Goal: Check status: Check status

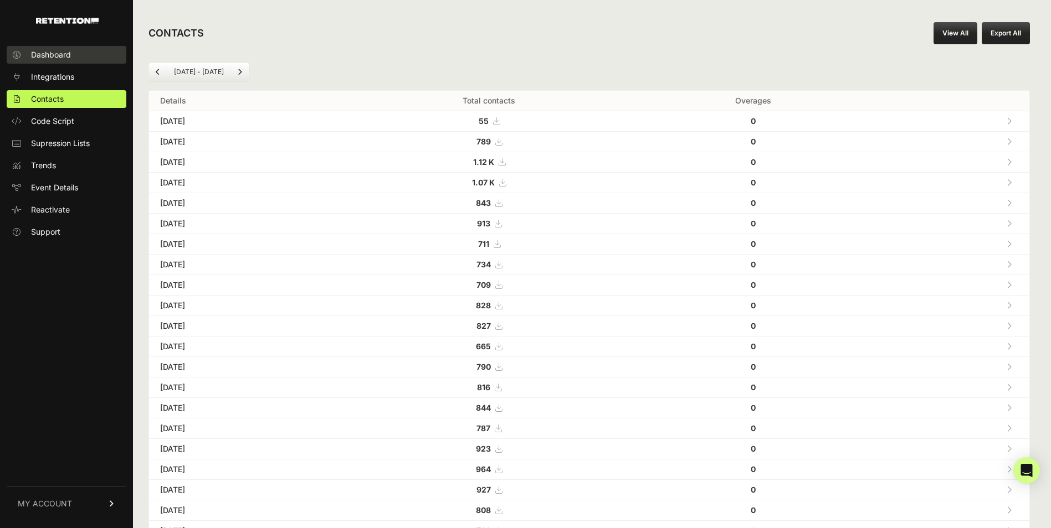
click at [48, 54] on span "Dashboard" at bounding box center [51, 54] width 40 height 11
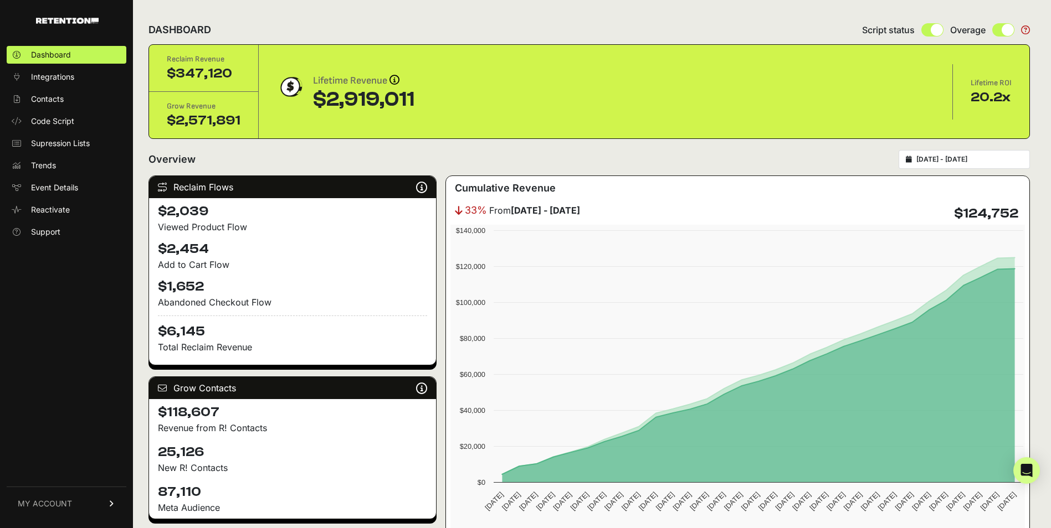
click at [966, 166] on div "[DATE] - [DATE]" at bounding box center [963, 159] width 131 height 19
type input "[DATE]"
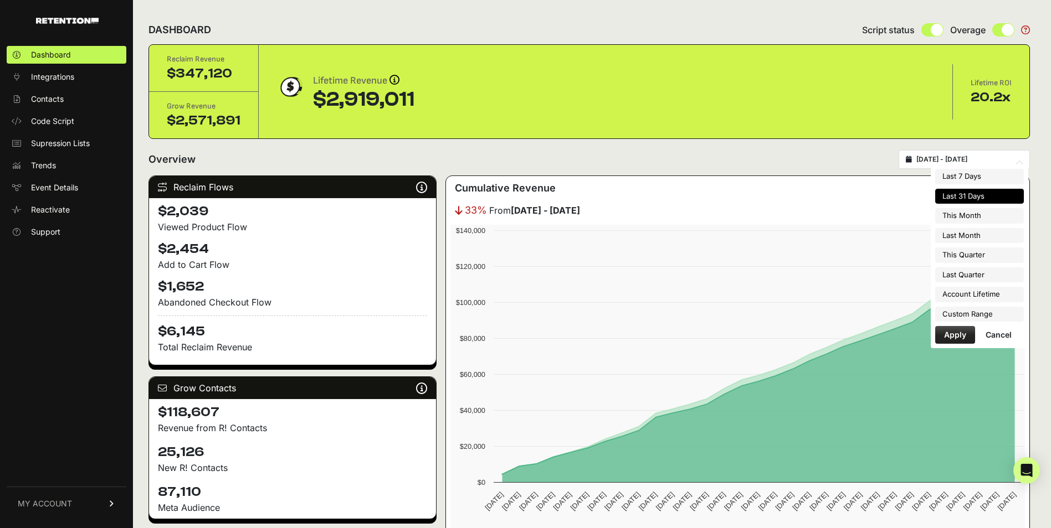
click at [959, 160] on input "[DATE] - [DATE]" at bounding box center [969, 159] width 106 height 9
type input "[DATE]"
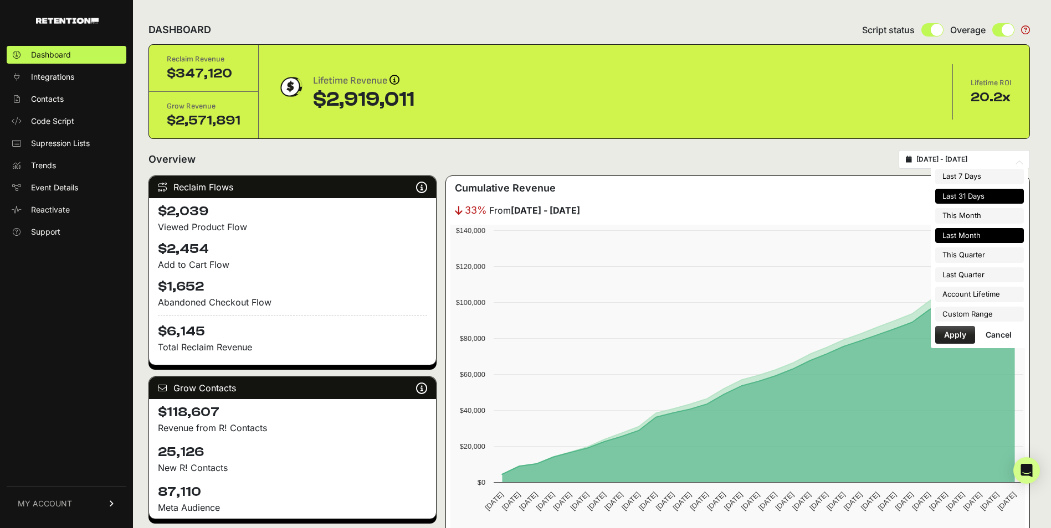
type input "[DATE]"
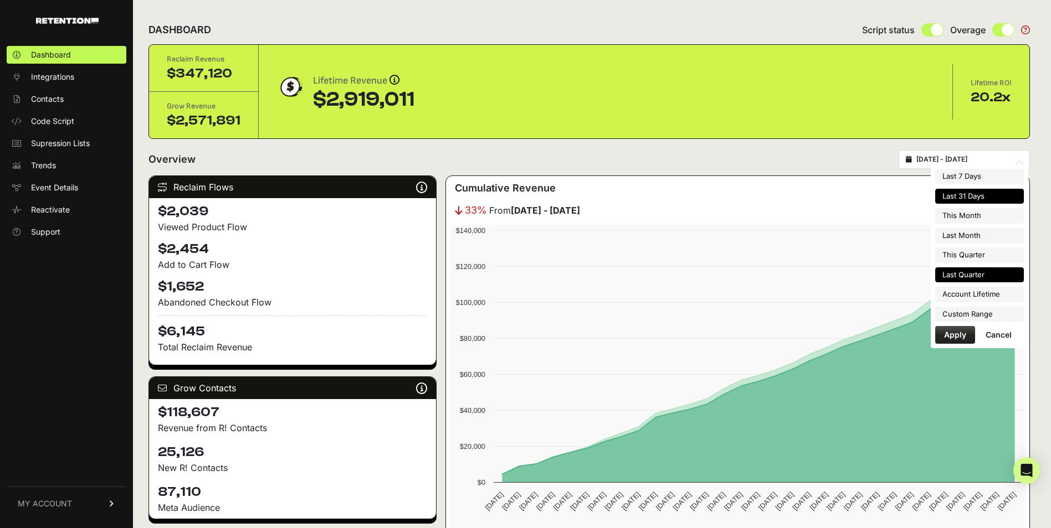
type input "[DATE]"
click at [965, 308] on li "Custom Range" at bounding box center [979, 315] width 89 height 16
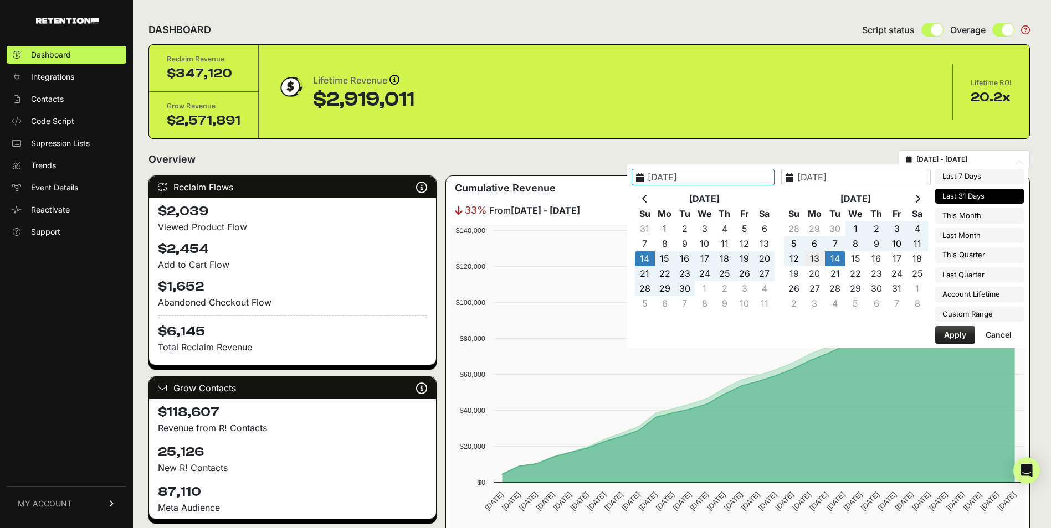
type input "[DATE]"
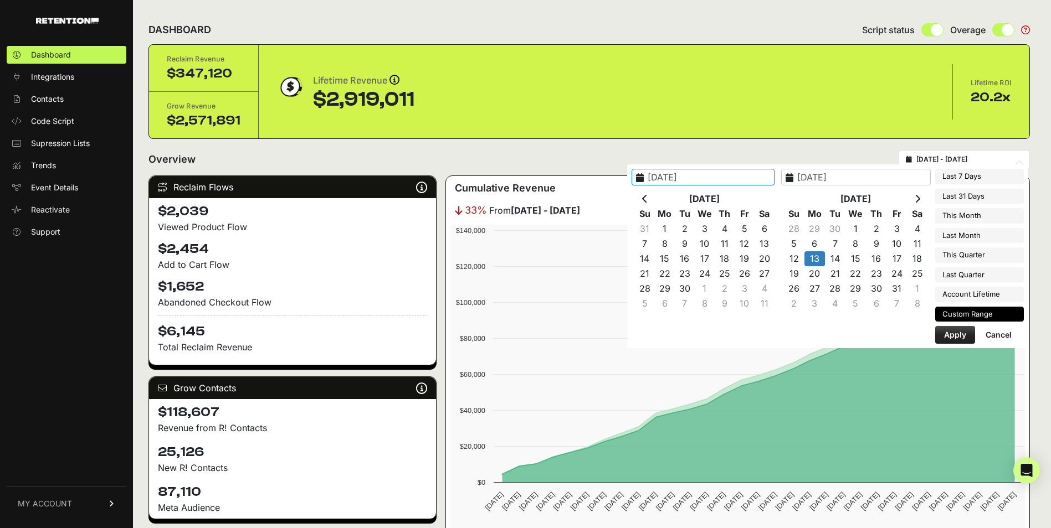
type input "[DATE]"
click at [960, 344] on div "2025-10-[DATE] Mo Tu We Th Fr Sa 31 1 2 3 4 5 6 7 8 9 10 11 12 13 14 15 16 17 1…" at bounding box center [827, 256] width 401 height 184
click at [957, 337] on button "Apply" at bounding box center [955, 335] width 40 height 18
type input "[DATE] - [DATE]"
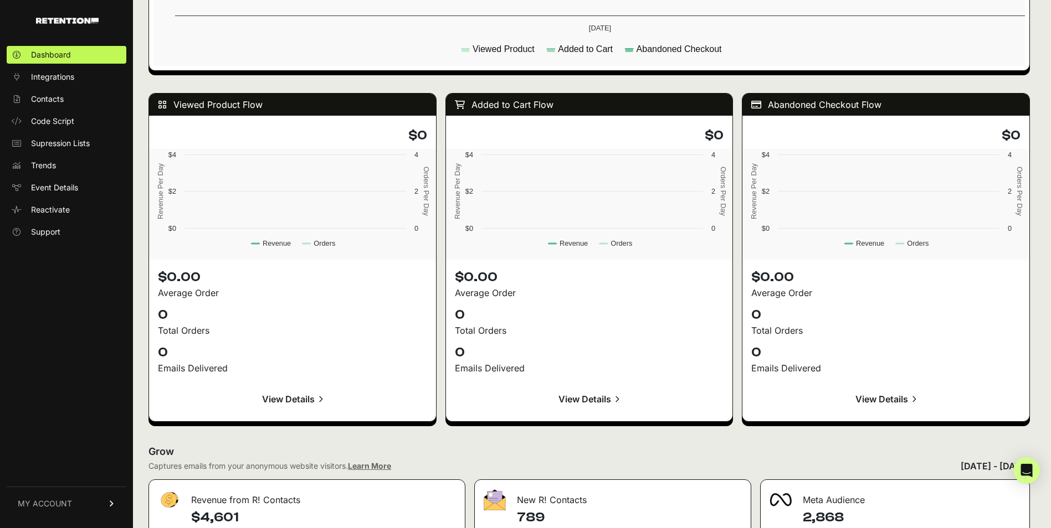
scroll to position [916, 0]
